Goal: Check status: Check status

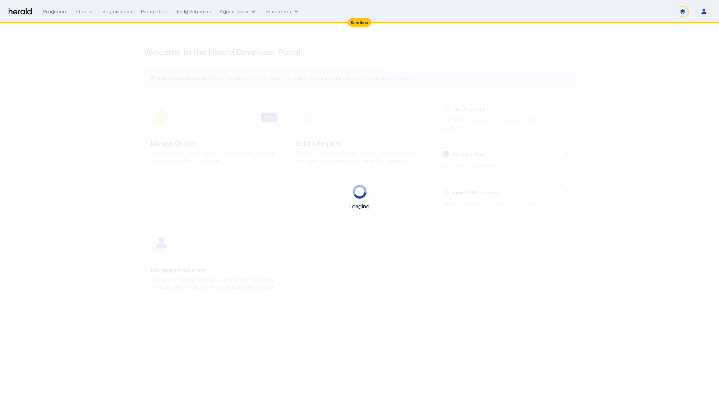
select select "*******"
select select "pfm_2v8p_herald_api"
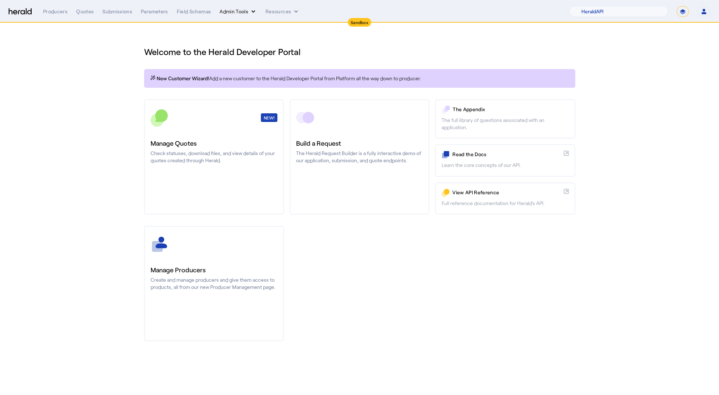
click at [231, 14] on button "Admin Tools" at bounding box center [238, 11] width 37 height 7
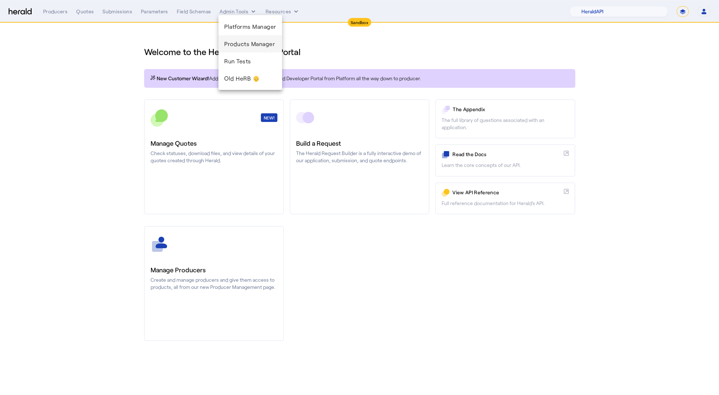
click at [260, 46] on span "Products Manager" at bounding box center [250, 44] width 52 height 9
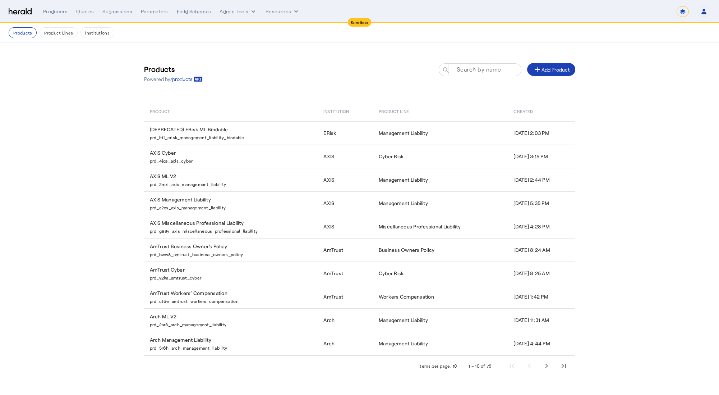
click at [492, 69] on mat-label "Search by name" at bounding box center [478, 69] width 45 height 7
click at [492, 69] on input "Search by name" at bounding box center [483, 69] width 65 height 9
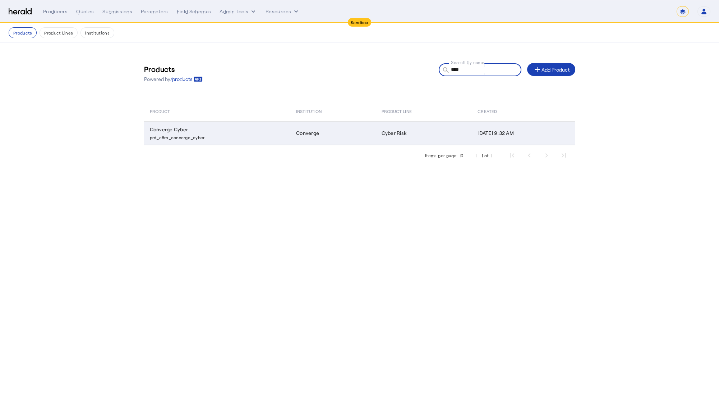
type input "****"
click at [231, 131] on td "Converge Cyber prd_c8rn_converge_cyber" at bounding box center [217, 133] width 147 height 24
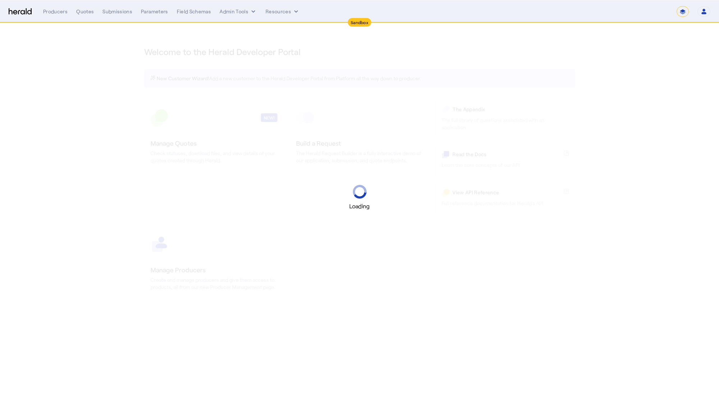
select select "*******"
select select "pfm_2v8p_herald_api"
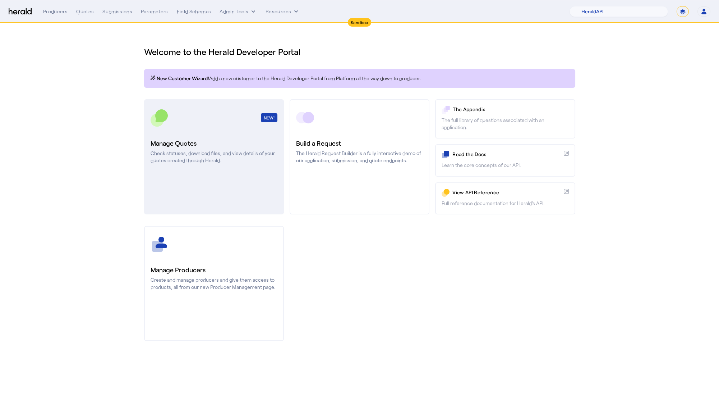
click at [220, 135] on link "NEW! Manage Quotes Check statuses, download files, and view details of your quo…" at bounding box center [214, 156] width 140 height 115
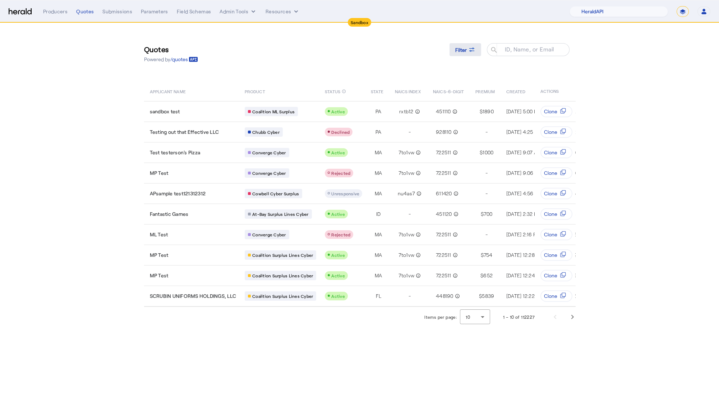
click at [465, 50] on span "Filter" at bounding box center [461, 50] width 12 height 8
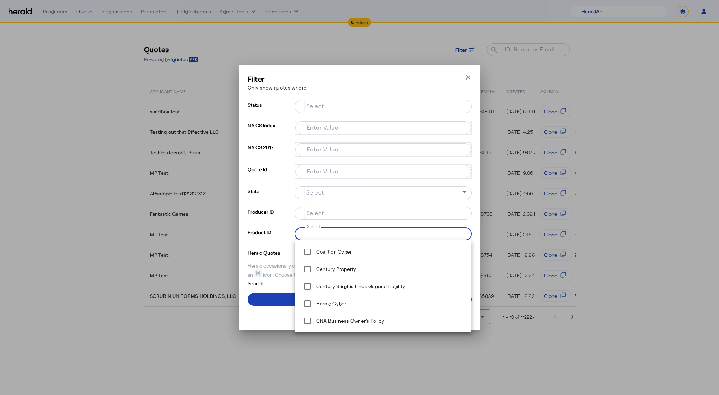
click at [390, 237] on input "Select" at bounding box center [381, 233] width 163 height 9
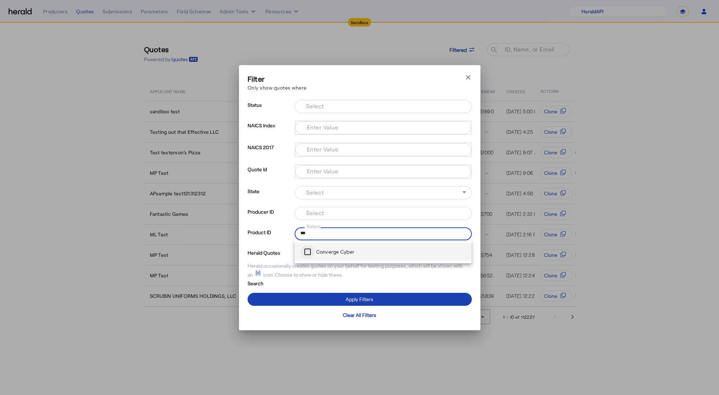
type input "***"
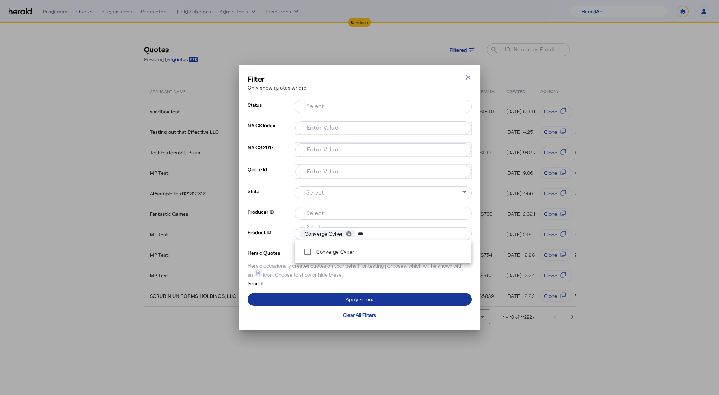
click at [317, 298] on span at bounding box center [360, 298] width 224 height 17
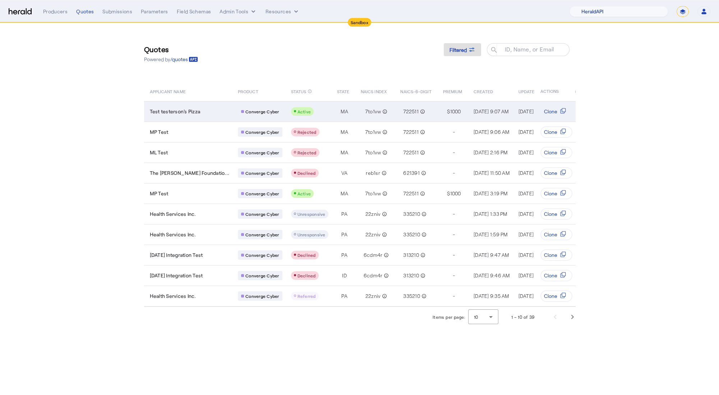
click at [220, 111] on div "Test testerson's Pizza" at bounding box center [190, 111] width 80 height 7
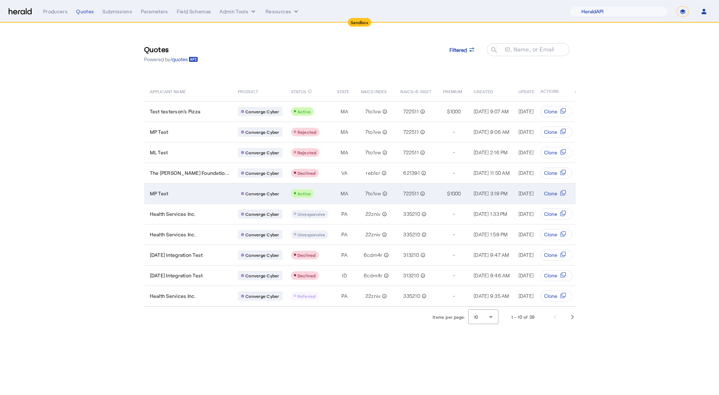
click at [320, 197] on td "Active" at bounding box center [308, 193] width 46 height 20
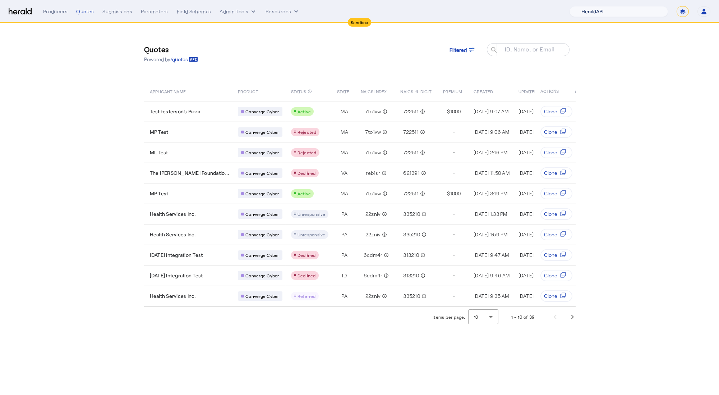
click at [623, 9] on select "1Fort Acrisure Acturis Affinity Advisors Affinity Risk Agentero AmWins Anzen Ao…" at bounding box center [619, 11] width 98 height 11
select select "pfm_129z_babbix"
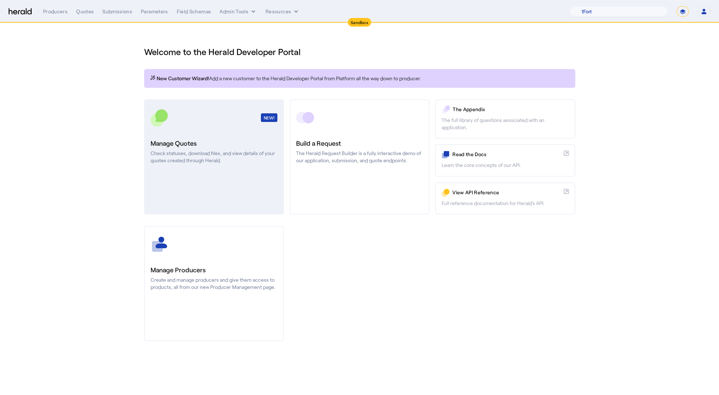
click at [219, 138] on h3 "Manage Quotes" at bounding box center [214, 143] width 127 height 10
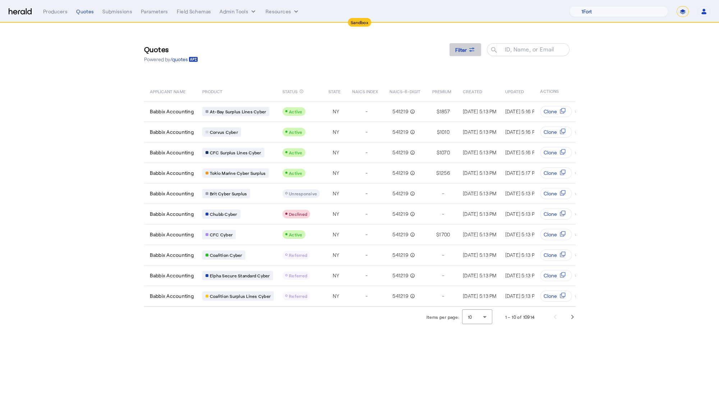
click at [467, 51] on div "Filter" at bounding box center [465, 50] width 20 height 8
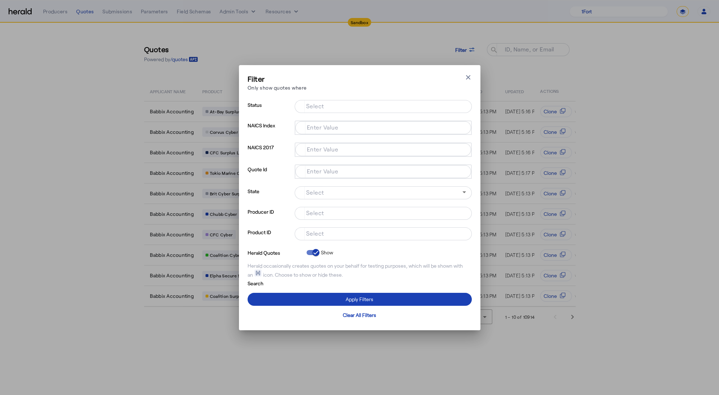
click at [332, 236] on input "Select" at bounding box center [381, 233] width 163 height 9
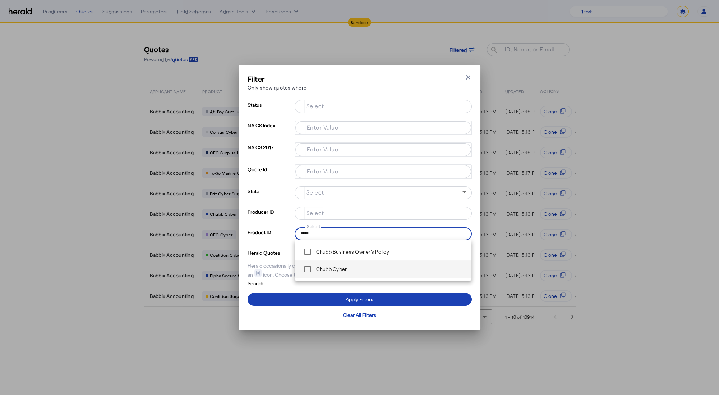
type input "*****"
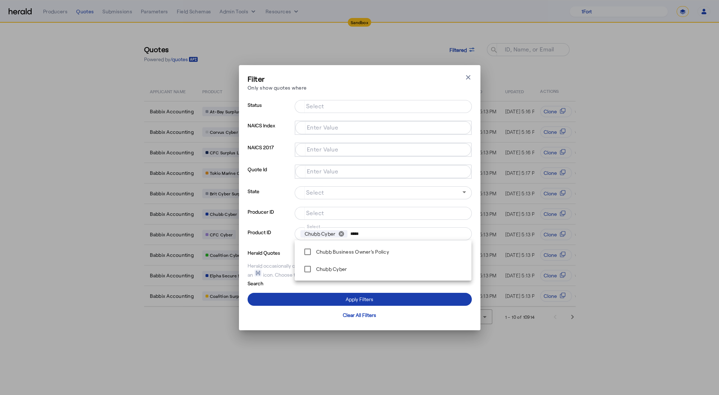
click at [291, 301] on span at bounding box center [360, 298] width 224 height 17
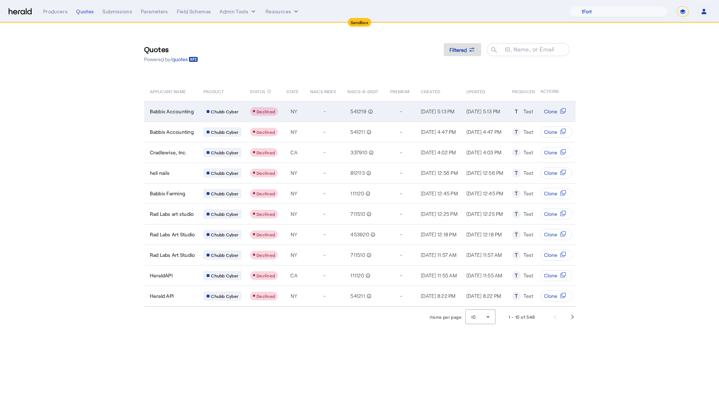
click at [202, 104] on td "Chubb Cyber" at bounding box center [221, 111] width 47 height 20
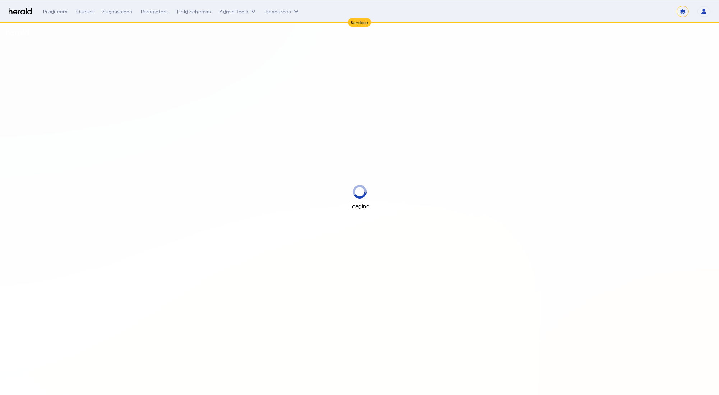
select select "*******"
select select "pfm_2v8p_herald_api"
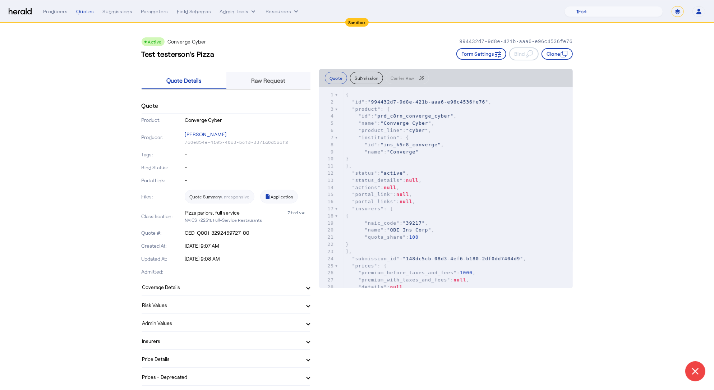
click at [286, 73] on span "Raw Request" at bounding box center [269, 80] width 34 height 17
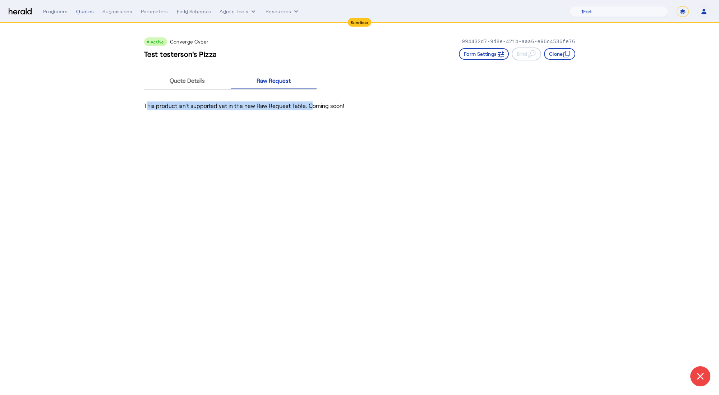
drag, startPoint x: 139, startPoint y: 107, endPoint x: 269, endPoint y: 89, distance: 131.3
click at [322, 107] on div "Active Converge Cyber 994432d7-9d8e-421b-aaa6-e96c4536fe76 Test testerson's Piz…" at bounding box center [360, 71] width 460 height 96
click at [217, 83] on div "Quote Details" at bounding box center [187, 80] width 87 height 17
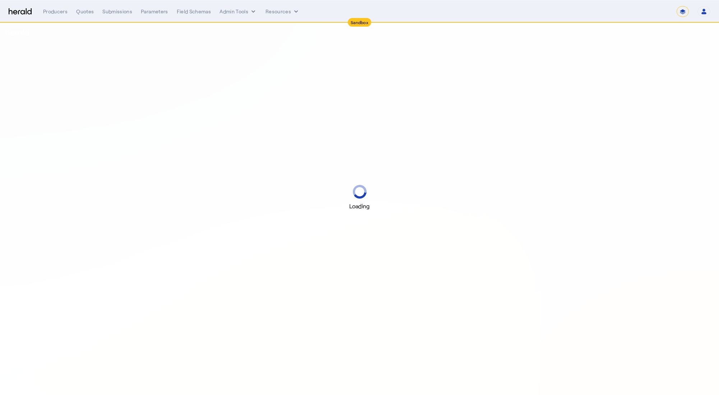
select select "*******"
select select "pfm_2v8p_herald_api"
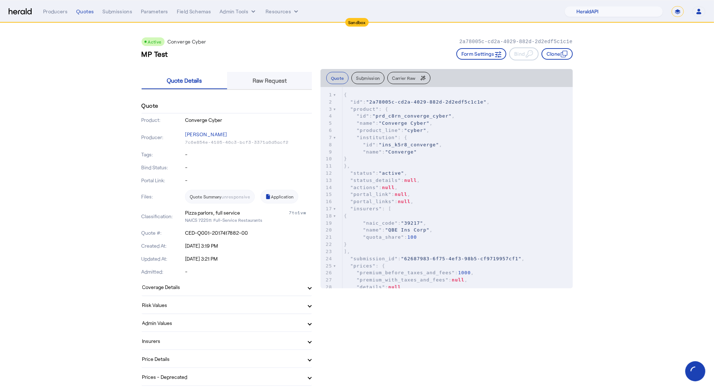
click at [286, 85] on span "Raw Request" at bounding box center [270, 80] width 34 height 17
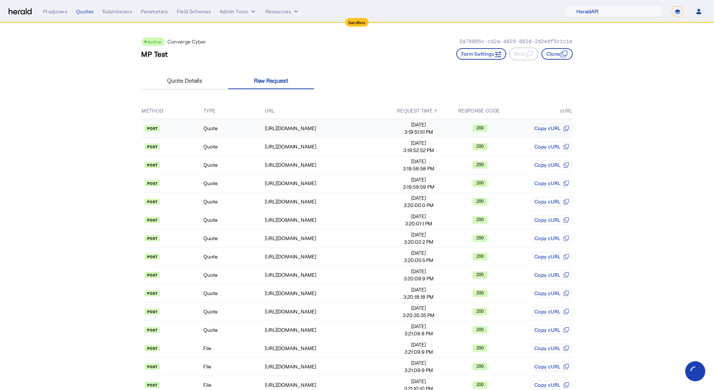
click at [243, 132] on td "Quote" at bounding box center [233, 128] width 61 height 19
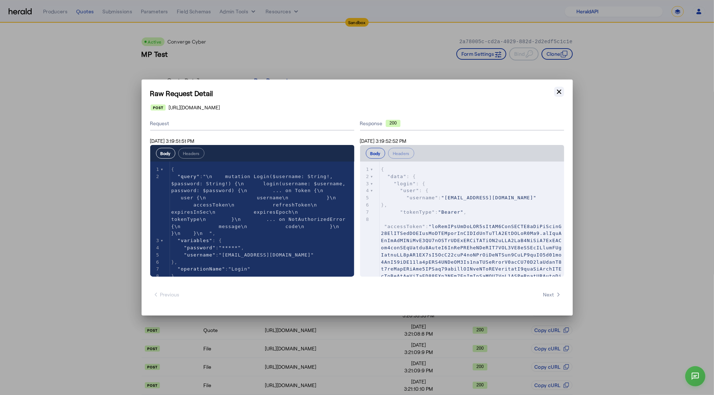
click at [559, 92] on icon "button" at bounding box center [559, 91] width 4 height 4
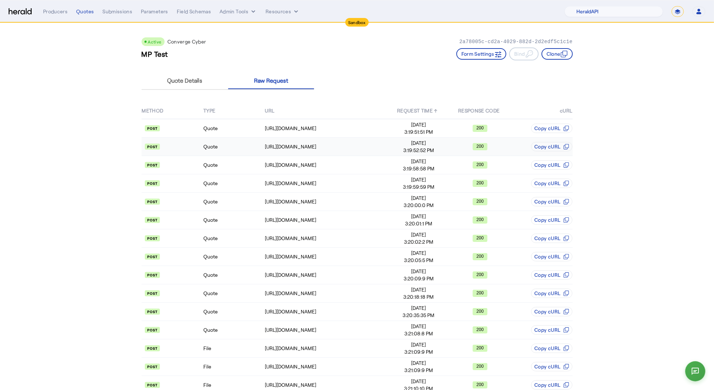
click at [237, 147] on td "Quote" at bounding box center [233, 147] width 61 height 18
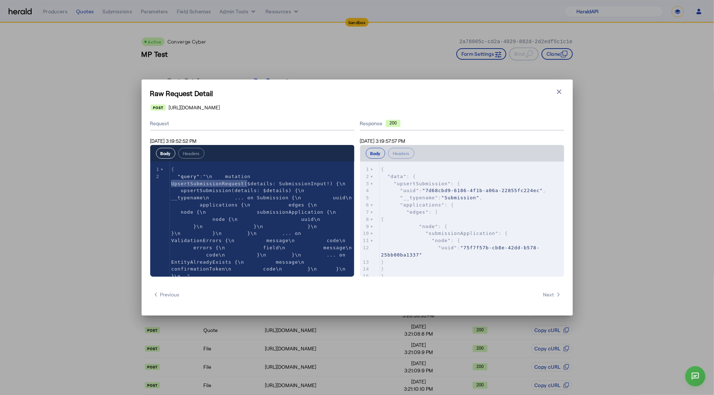
type textarea "**********"
drag, startPoint x: 171, startPoint y: 185, endPoint x: 244, endPoint y: 184, distance: 72.2
type textarea "**********"
drag, startPoint x: 188, startPoint y: 190, endPoint x: 236, endPoint y: 190, distance: 48.2
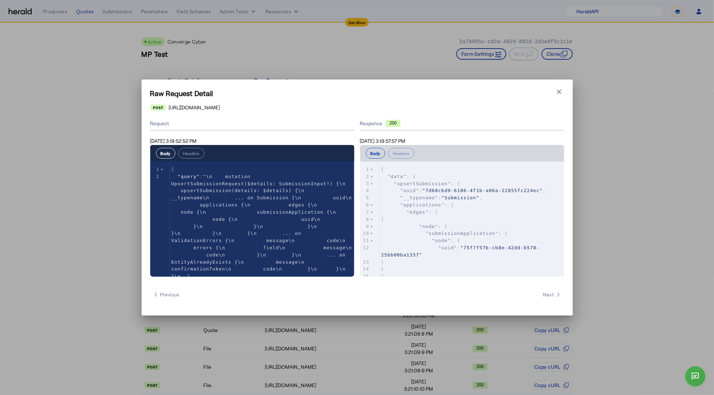
type textarea "**********"
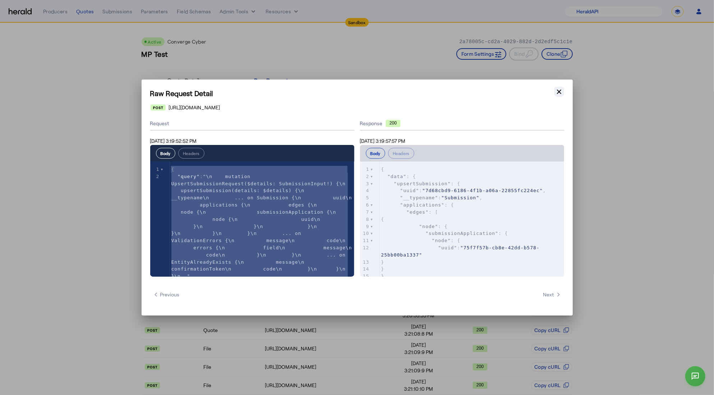
click at [557, 90] on icon "button" at bounding box center [559, 91] width 7 height 7
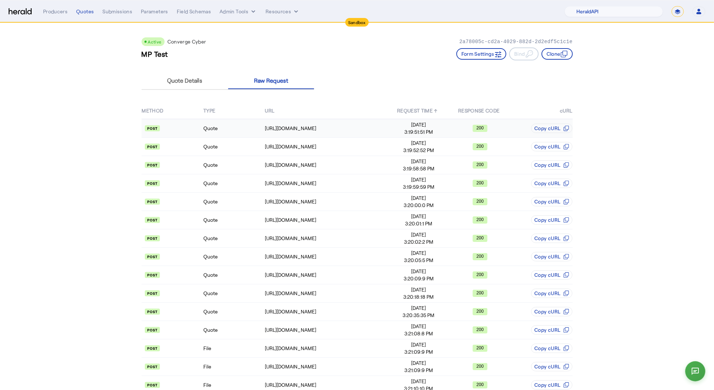
click at [236, 129] on td "Quote" at bounding box center [233, 128] width 61 height 19
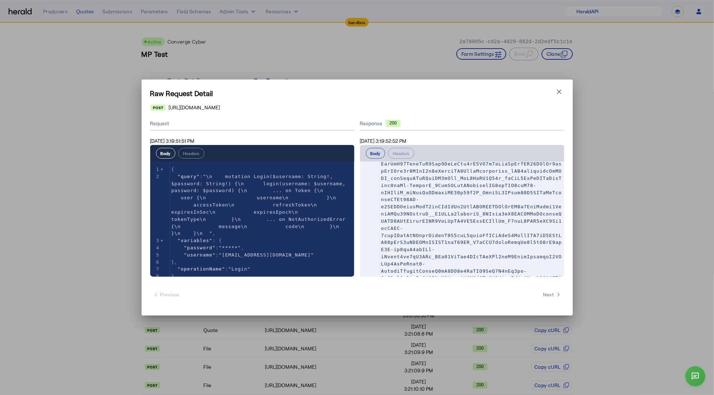
scroll to position [413, 0]
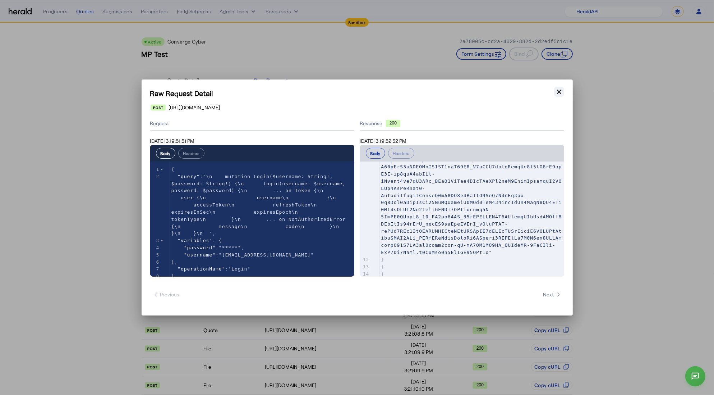
click at [560, 95] on icon "button" at bounding box center [559, 91] width 7 height 7
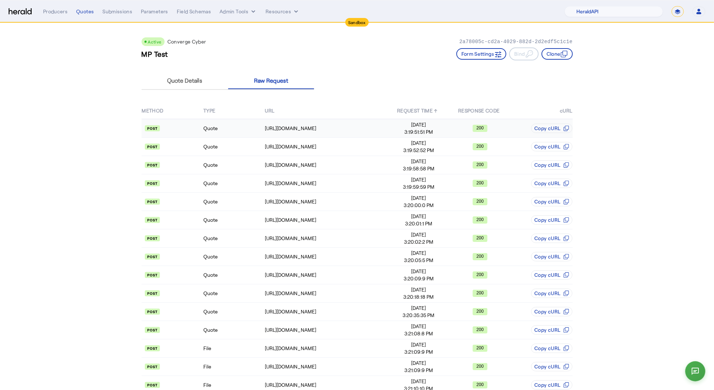
click at [208, 131] on td "Quote" at bounding box center [233, 128] width 61 height 19
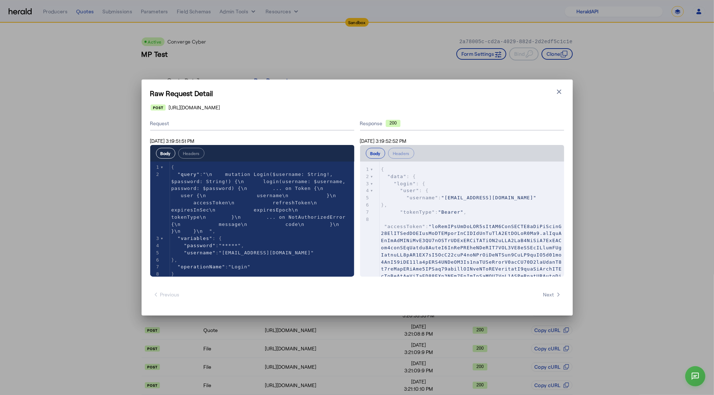
scroll to position [2, 0]
click at [461, 197] on span ""integrations@heraldapi.com"" at bounding box center [488, 197] width 95 height 5
type textarea "**********"
drag, startPoint x: 452, startPoint y: 198, endPoint x: 529, endPoint y: 195, distance: 77.0
click at [529, 195] on span ""integrations@heraldapi.com"" at bounding box center [488, 197] width 95 height 5
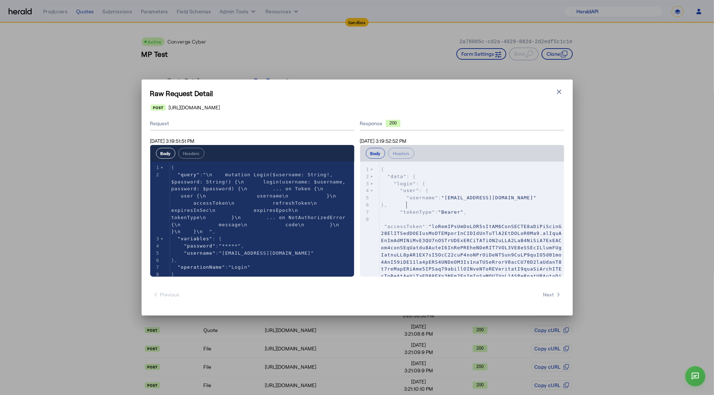
click at [484, 202] on pre "}," at bounding box center [472, 204] width 184 height 7
type textarea "*******"
drag, startPoint x: 273, startPoint y: 248, endPoint x: 287, endPoint y: 247, distance: 14.1
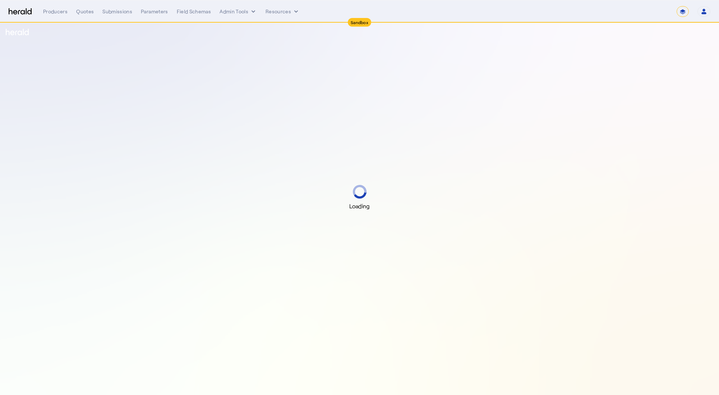
select select "*******"
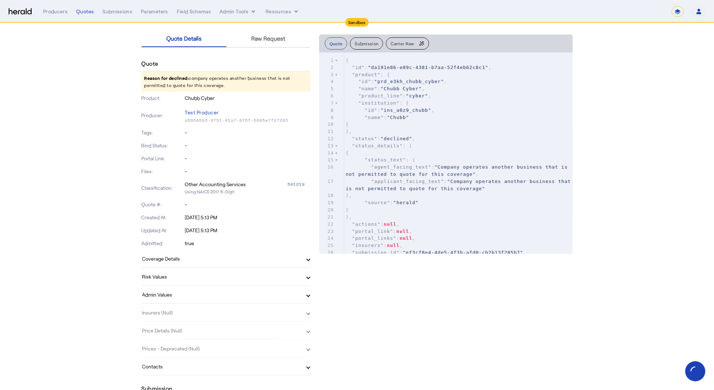
scroll to position [49, 0]
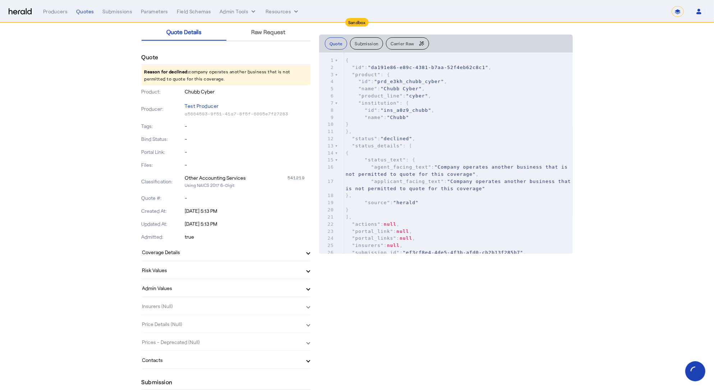
click at [199, 252] on mat-panel-title "Coverage Details" at bounding box center [221, 252] width 159 height 8
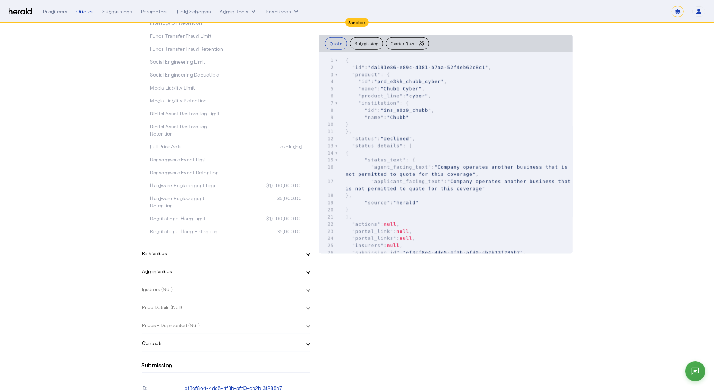
drag, startPoint x: 217, startPoint y: 254, endPoint x: 211, endPoint y: 253, distance: 5.8
click at [217, 254] on mat-panel-title "Risk Values" at bounding box center [221, 253] width 159 height 8
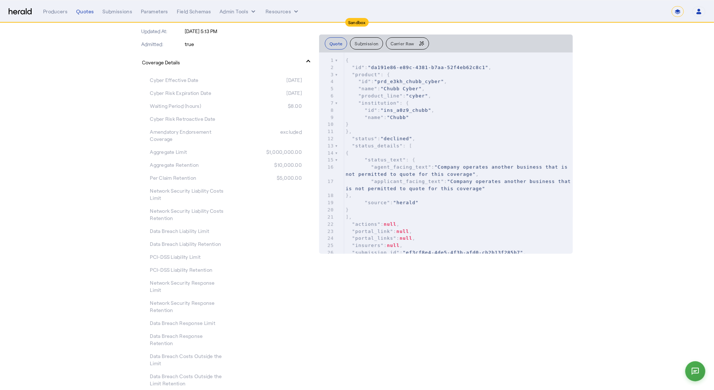
scroll to position [0, 0]
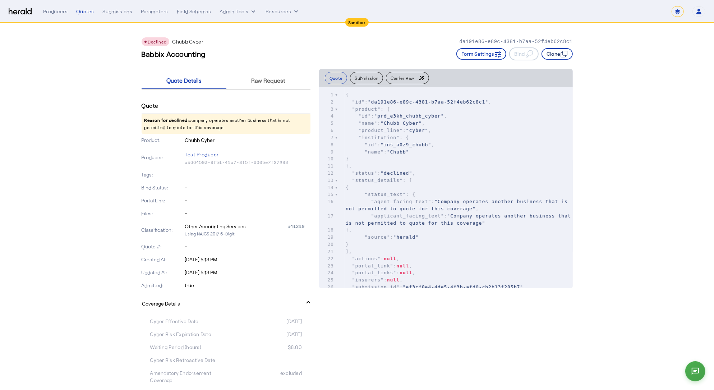
click at [564, 53] on icon "button" at bounding box center [564, 53] width 7 height 7
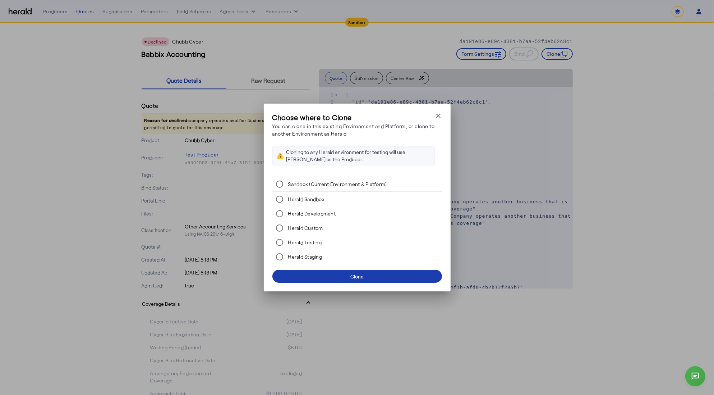
click at [365, 278] on span at bounding box center [357, 275] width 170 height 17
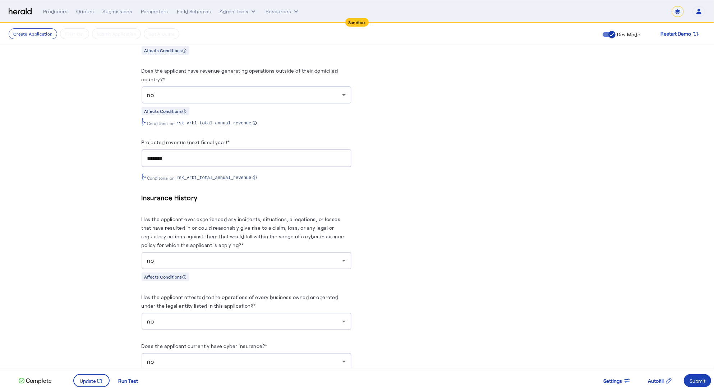
scroll to position [719, 0]
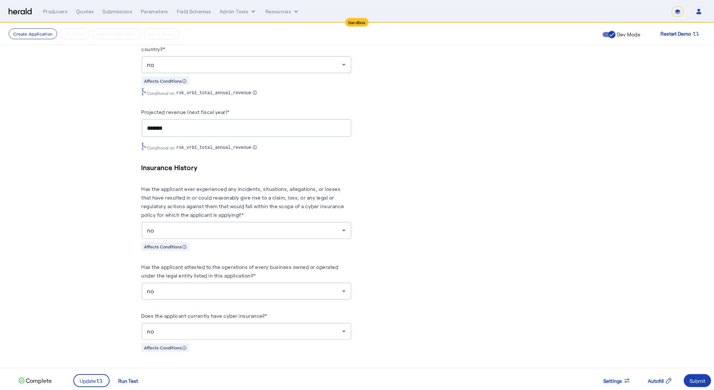
click at [210, 294] on div "no" at bounding box center [246, 290] width 198 height 17
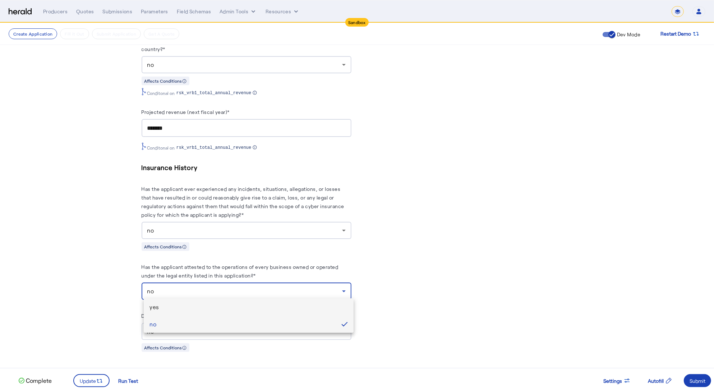
click at [198, 307] on span "yes" at bounding box center [249, 307] width 198 height 9
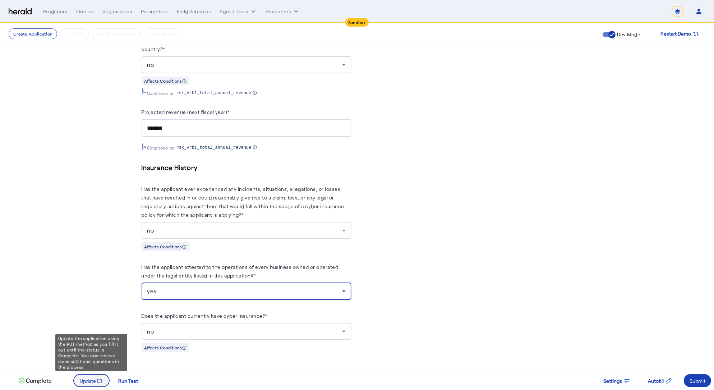
click at [102, 380] on icon at bounding box center [99, 380] width 7 height 7
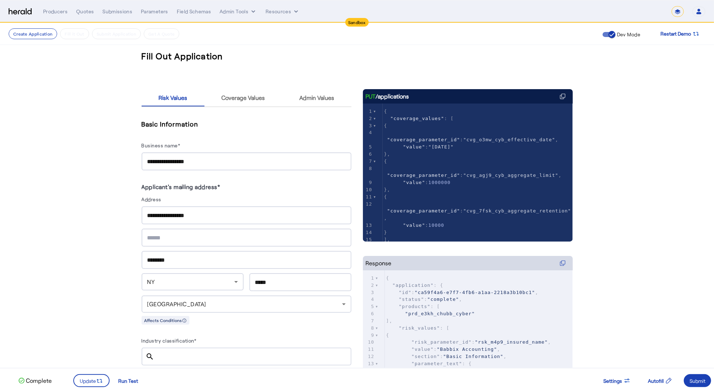
scroll to position [0, 0]
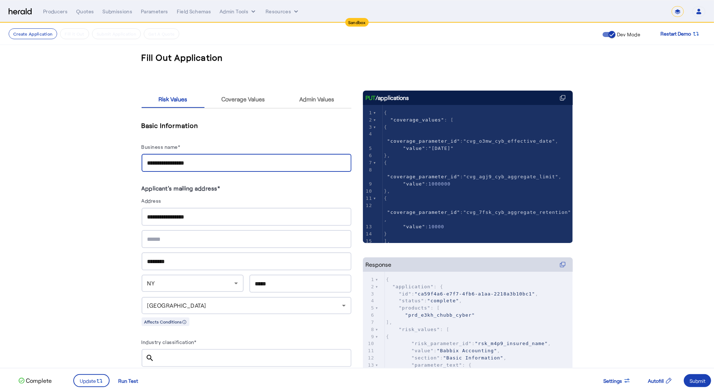
drag, startPoint x: 219, startPoint y: 165, endPoint x: 222, endPoint y: 157, distance: 9.2
click at [219, 165] on input "**********" at bounding box center [246, 163] width 198 height 9
type input "**********"
click at [697, 383] on div "Submit" at bounding box center [698, 381] width 16 height 8
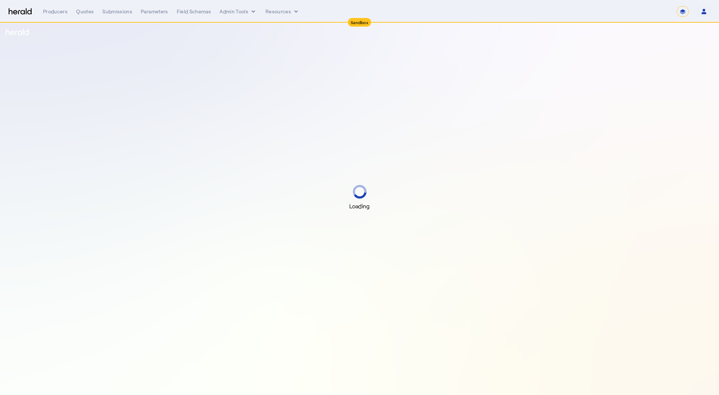
select select "*******"
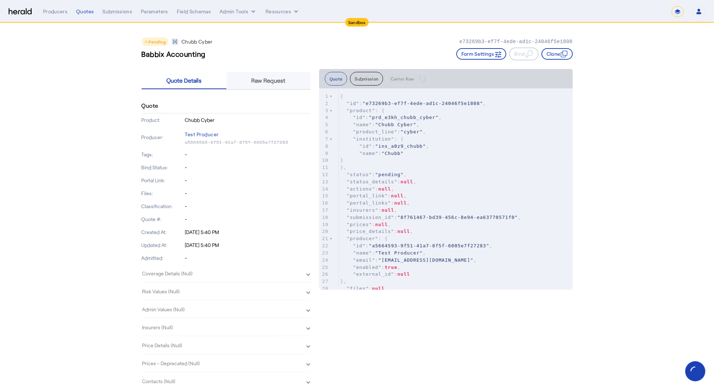
click at [266, 84] on span "Raw Request" at bounding box center [269, 80] width 34 height 17
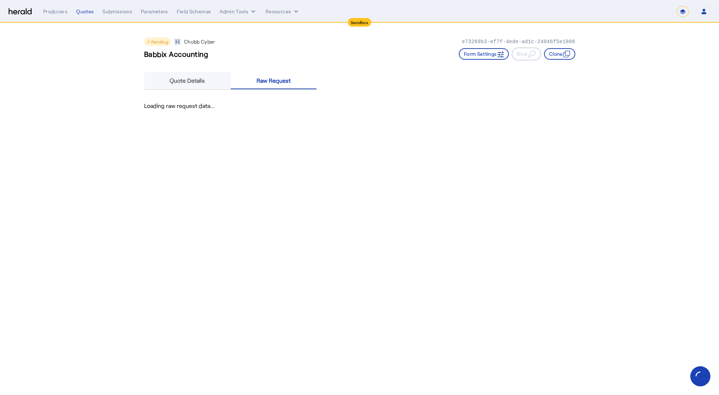
click at [202, 80] on span "Quote Details" at bounding box center [187, 81] width 35 height 6
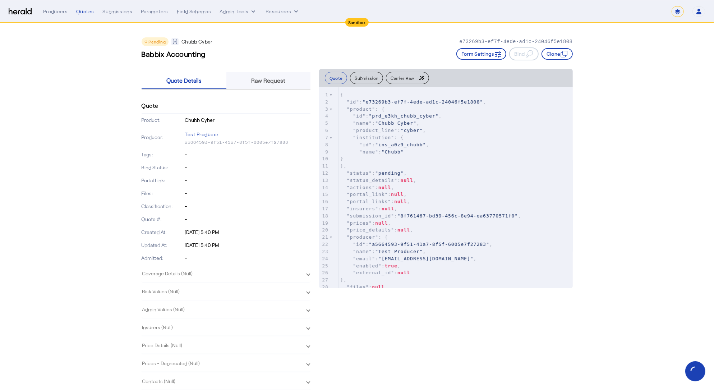
click at [275, 80] on span "Raw Request" at bounding box center [269, 81] width 34 height 6
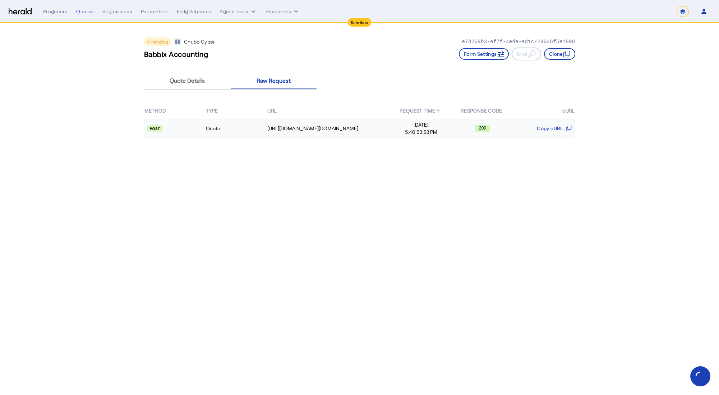
click at [248, 125] on td "Quote" at bounding box center [236, 128] width 61 height 19
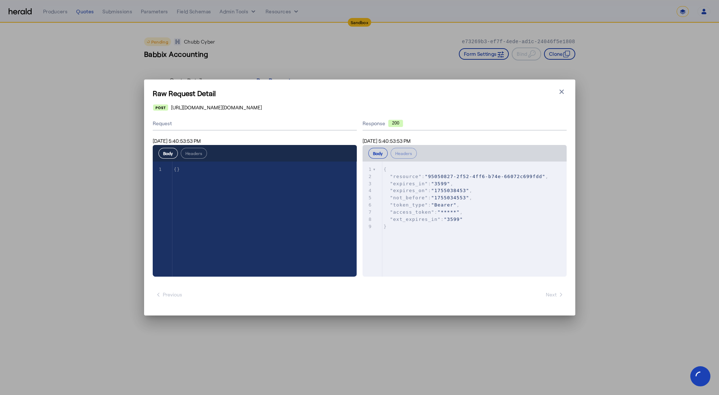
click at [192, 64] on div "Raw Request Detail Close modal https://nauat.chubbdigital.com/enterprise.operat…" at bounding box center [359, 197] width 719 height 395
click at [556, 92] on h1 "Raw Request Detail" at bounding box center [360, 93] width 414 height 10
click at [561, 95] on icon "button" at bounding box center [561, 91] width 7 height 7
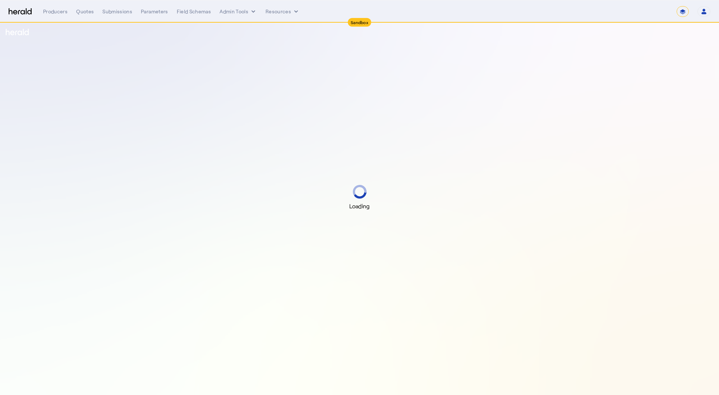
select select "*******"
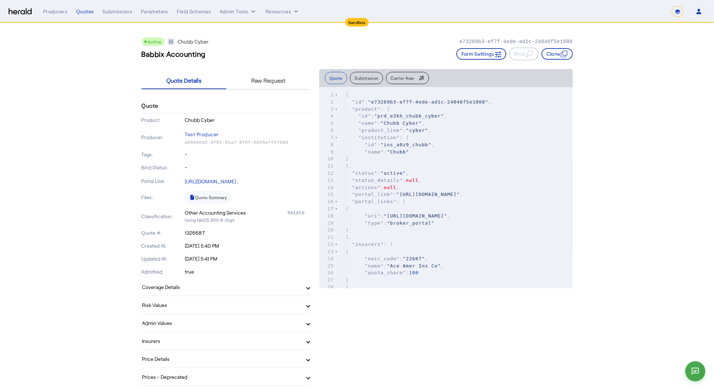
click at [242, 14] on button "Admin Tools" at bounding box center [238, 11] width 37 height 7
click at [79, 84] on div at bounding box center [357, 195] width 714 height 390
click at [278, 9] on button "Resources" at bounding box center [283, 11] width 34 height 7
click at [248, 50] on div at bounding box center [357, 195] width 714 height 390
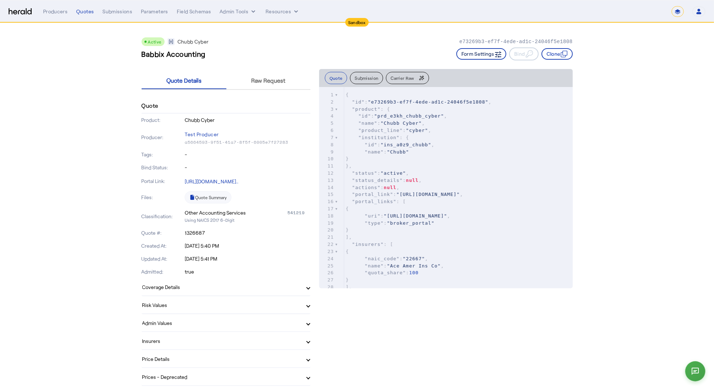
click at [474, 57] on button "Form Settings" at bounding box center [481, 54] width 50 height 12
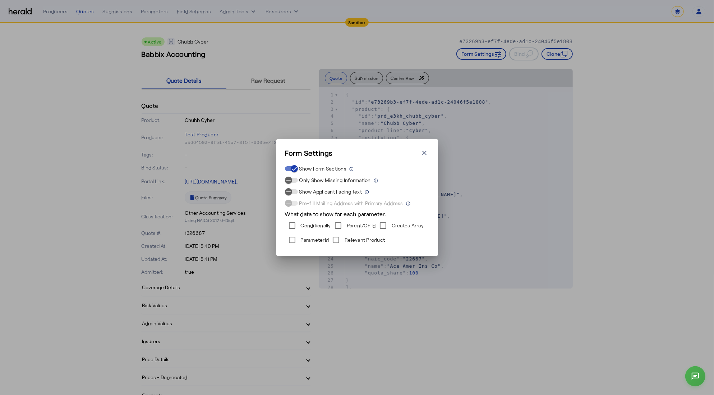
click at [308, 238] on label "ParameterId" at bounding box center [314, 239] width 30 height 7
click at [104, 252] on div "Form Settings Close modal Show Form Sections Only Show Missing Information Show…" at bounding box center [357, 197] width 714 height 395
click at [423, 155] on icon "button" at bounding box center [424, 152] width 7 height 7
